Goal: Task Accomplishment & Management: Use online tool/utility

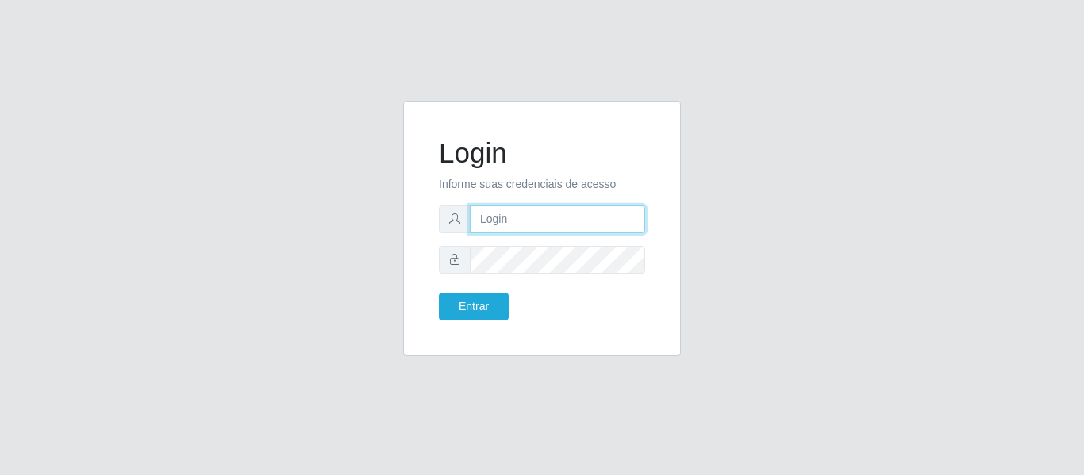
click at [571, 213] on input "text" at bounding box center [557, 220] width 175 height 28
type input "[PERSON_NAME][EMAIL_ADDRESS][DOMAIN_NAME]"
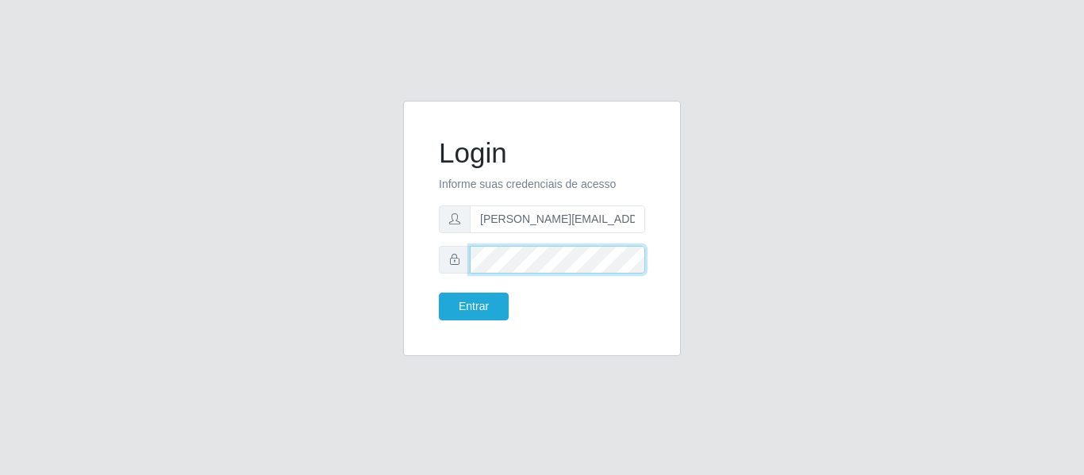
click at [439, 293] on button "Entrar" at bounding box center [474, 307] width 70 height 28
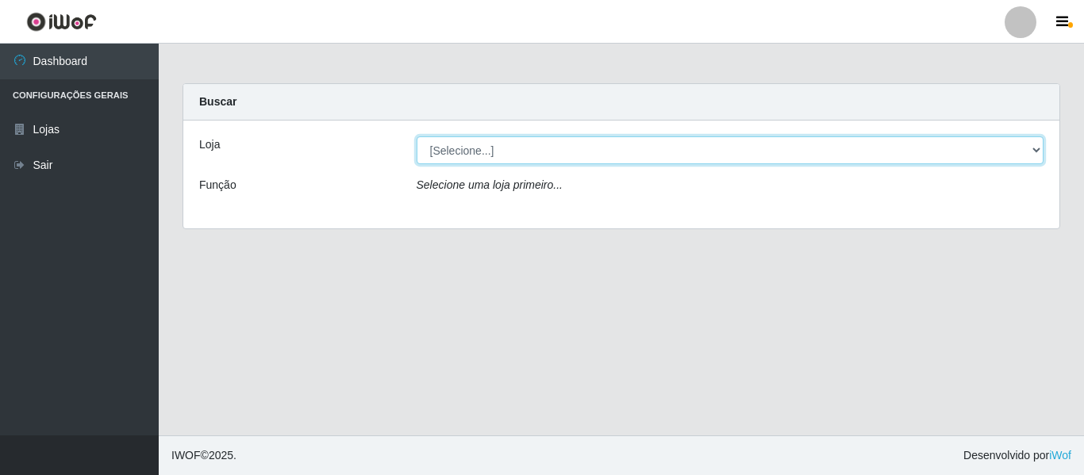
click at [513, 142] on select "[Selecione...] Hiper Queiroz - [GEOGRAPHIC_DATA]" at bounding box center [731, 151] width 628 height 28
select select "497"
click at [417, 137] on select "[Selecione...] Hiper Queiroz - [GEOGRAPHIC_DATA]" at bounding box center [731, 151] width 628 height 28
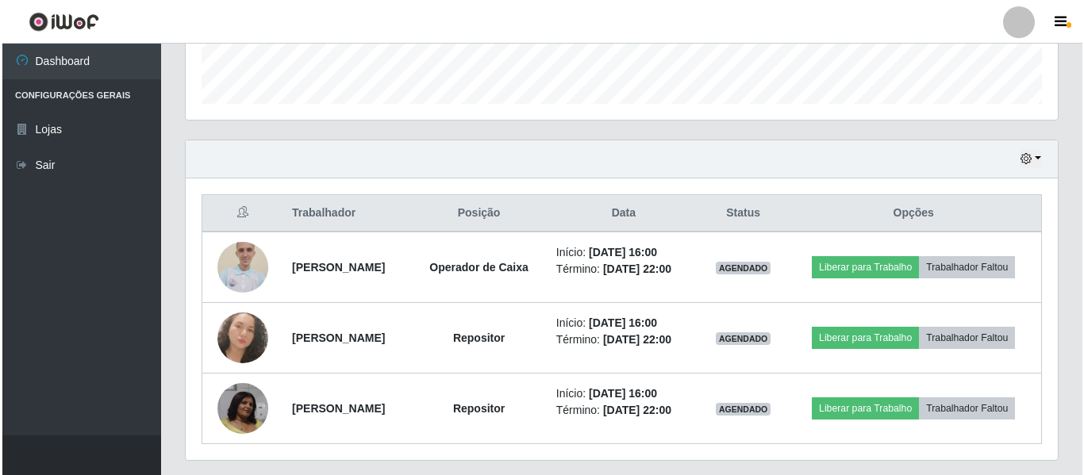
scroll to position [508, 0]
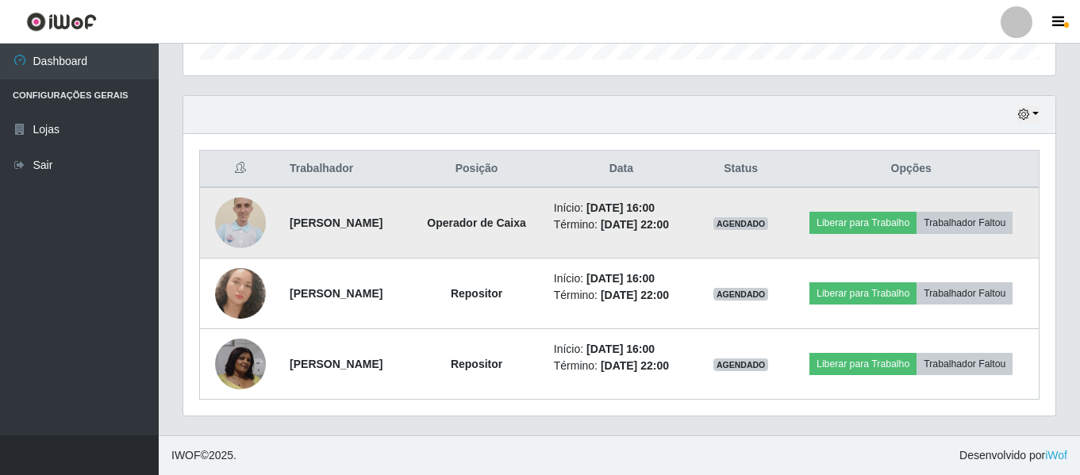
click at [241, 228] on img at bounding box center [240, 223] width 51 height 68
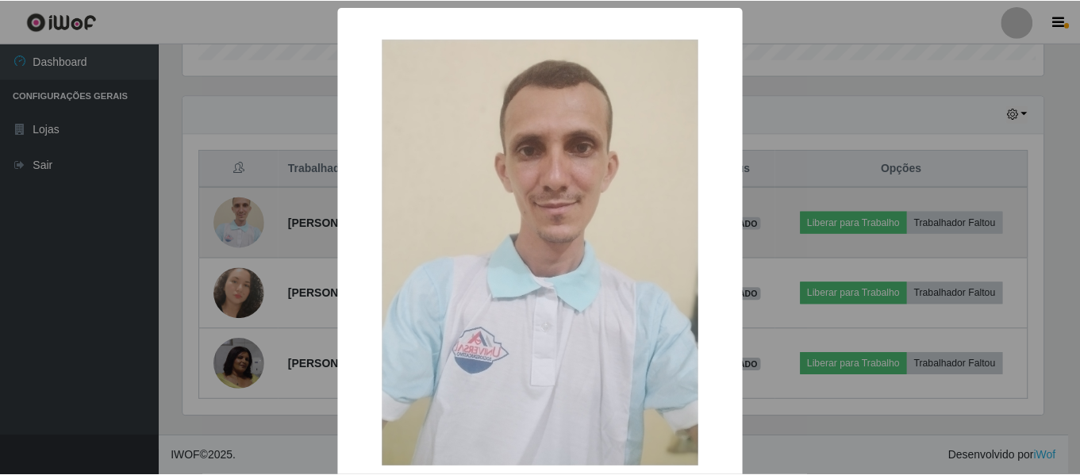
scroll to position [329, 864]
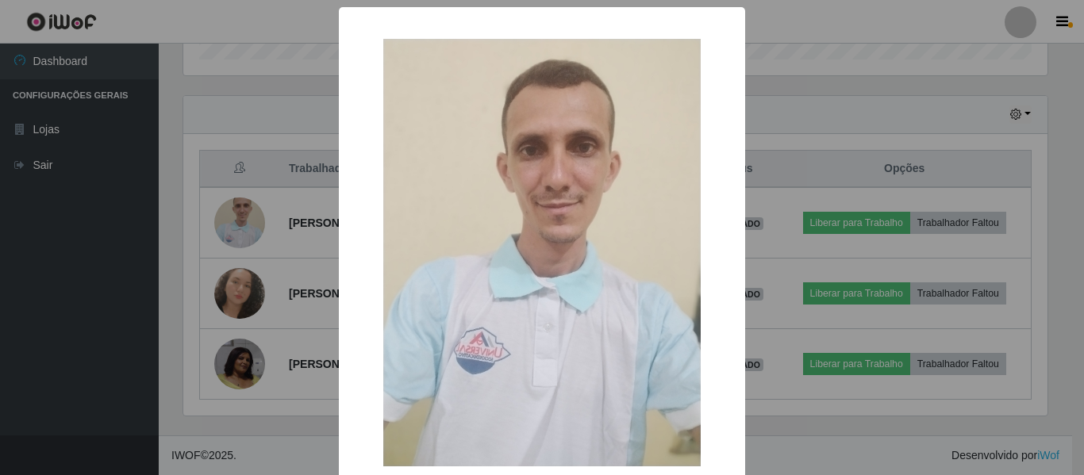
click at [242, 228] on div "× OK Cancel" at bounding box center [542, 237] width 1084 height 475
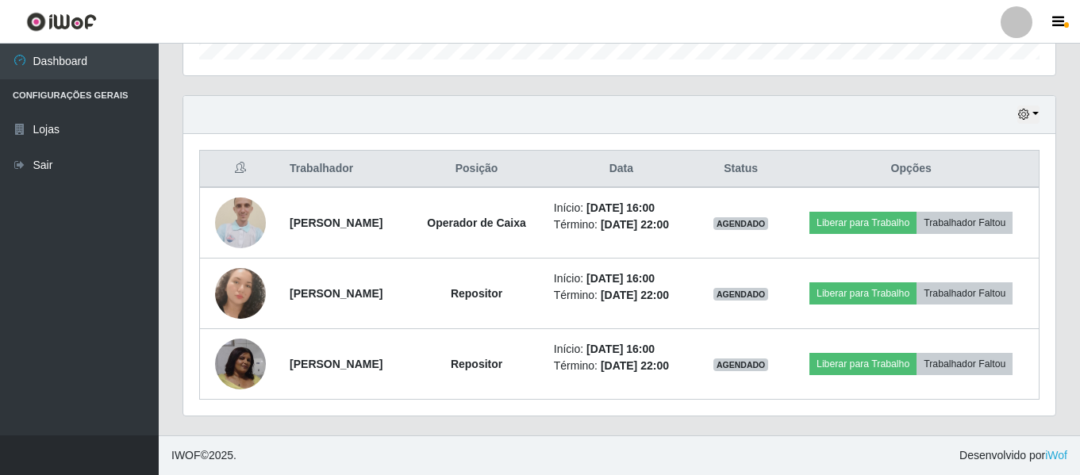
scroll to position [329, 872]
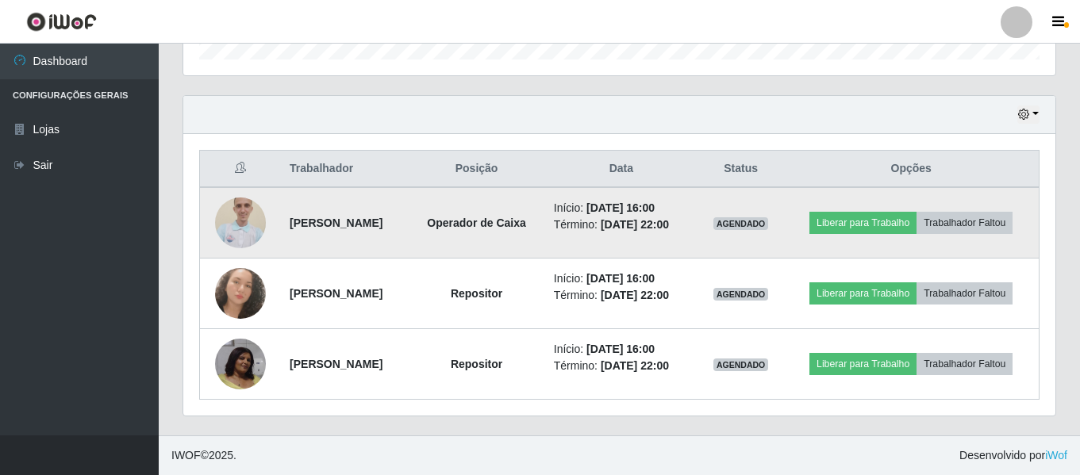
click at [237, 216] on img at bounding box center [240, 223] width 51 height 68
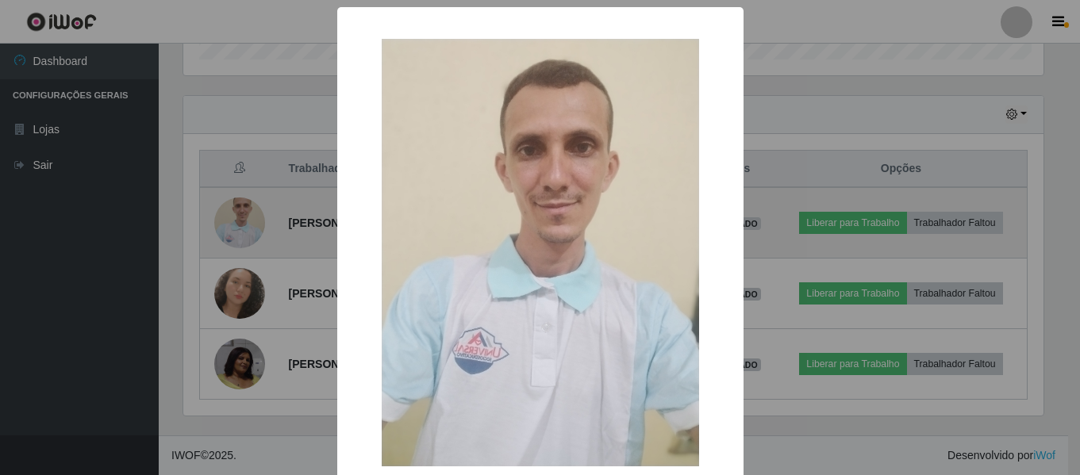
scroll to position [329, 864]
click at [237, 216] on div "× OK Cancel" at bounding box center [542, 237] width 1084 height 475
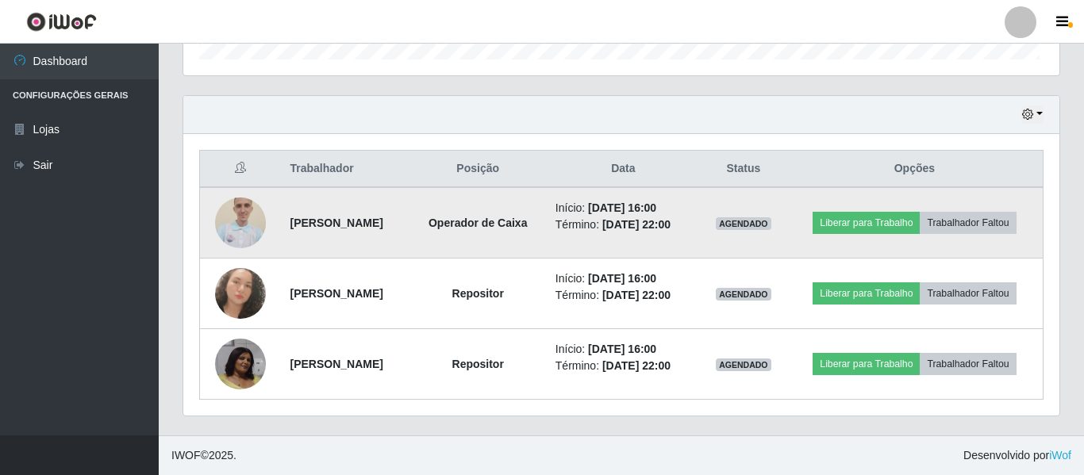
scroll to position [329, 872]
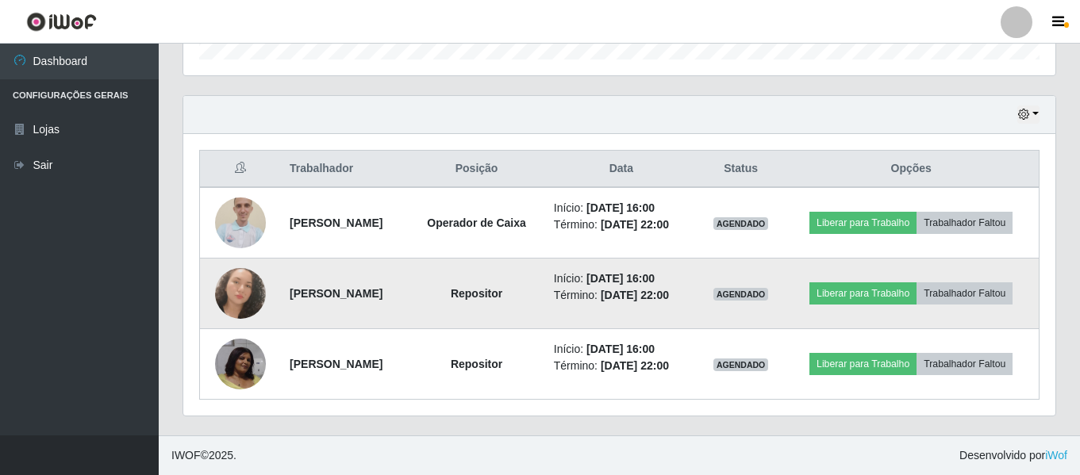
click at [218, 287] on img at bounding box center [240, 293] width 51 height 51
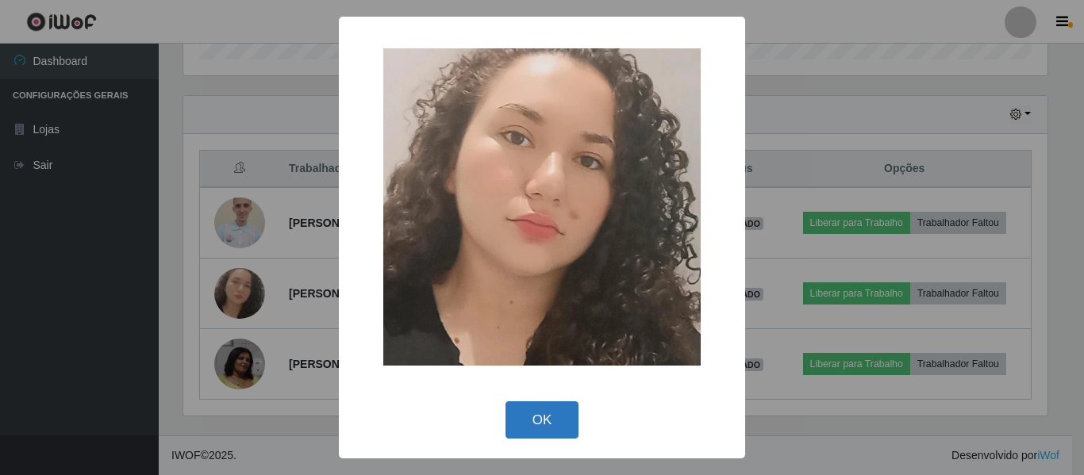
click at [550, 421] on button "OK" at bounding box center [543, 420] width 74 height 37
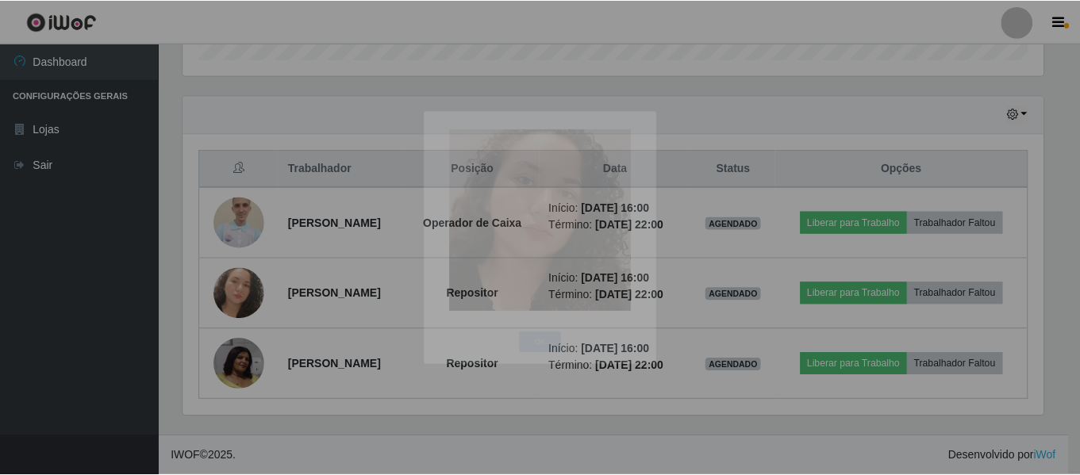
scroll to position [329, 872]
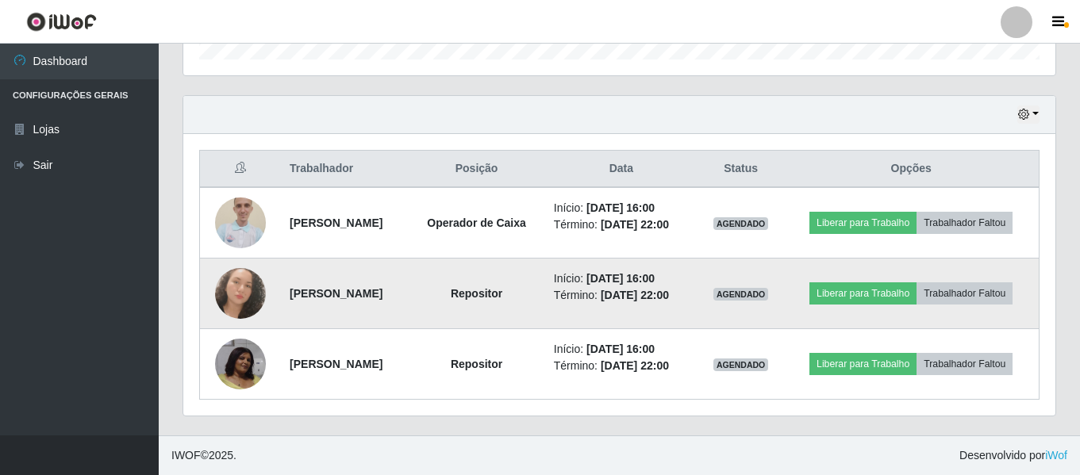
click at [233, 287] on img at bounding box center [240, 293] width 51 height 51
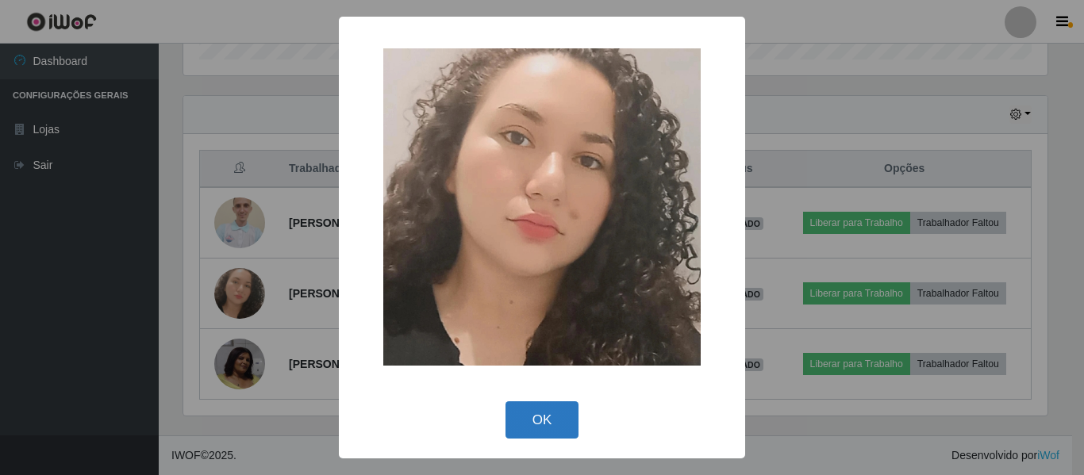
click at [540, 411] on button "OK" at bounding box center [543, 420] width 74 height 37
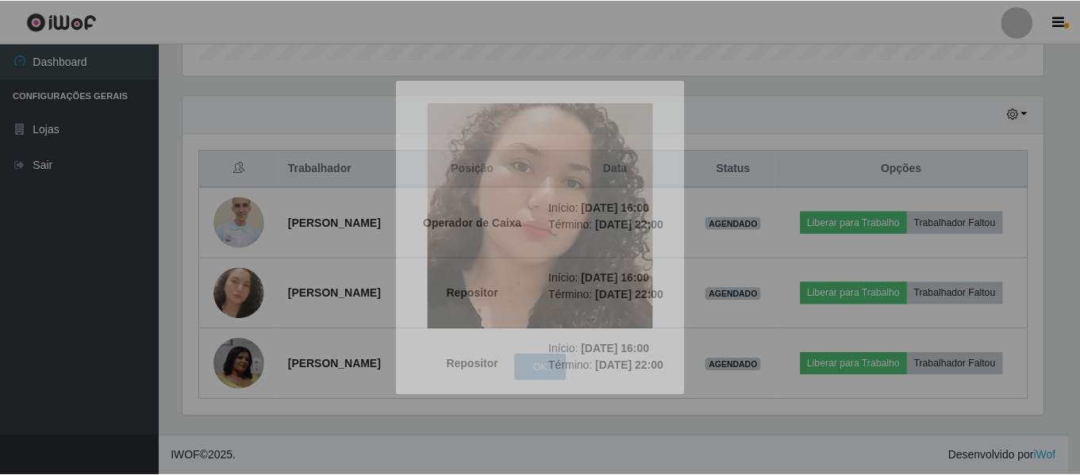
scroll to position [329, 872]
